Goal: Task Accomplishment & Management: Manage account settings

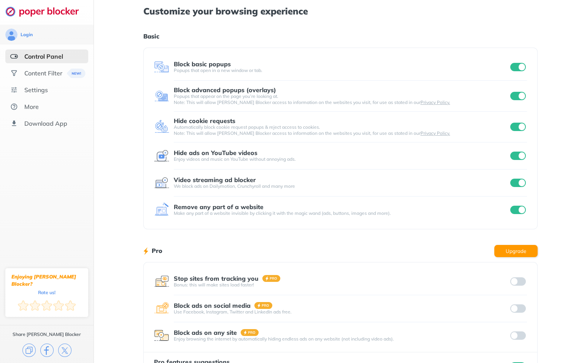
click at [512, 67] on input "checkbox" at bounding box center [519, 67] width 16 height 8
click at [514, 94] on input "checkbox" at bounding box center [519, 96] width 16 height 8
click at [514, 126] on input "checkbox" at bounding box center [519, 127] width 16 height 8
click at [514, 156] on input "checkbox" at bounding box center [519, 155] width 16 height 8
click at [514, 157] on input "checkbox" at bounding box center [519, 155] width 16 height 8
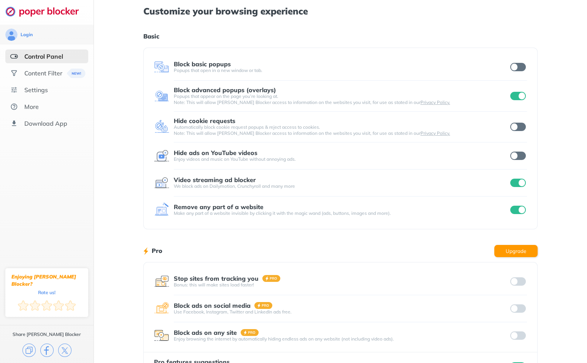
click at [512, 96] on input "checkbox" at bounding box center [519, 96] width 16 height 8
click at [514, 182] on input "checkbox" at bounding box center [519, 182] width 16 height 8
click at [515, 207] on input "checkbox" at bounding box center [519, 209] width 16 height 8
click at [544, 66] on div "Customize your browsing experience Basic Block basic popups Popups that open in…" at bounding box center [340, 196] width 493 height 393
